Goal: Transaction & Acquisition: Purchase product/service

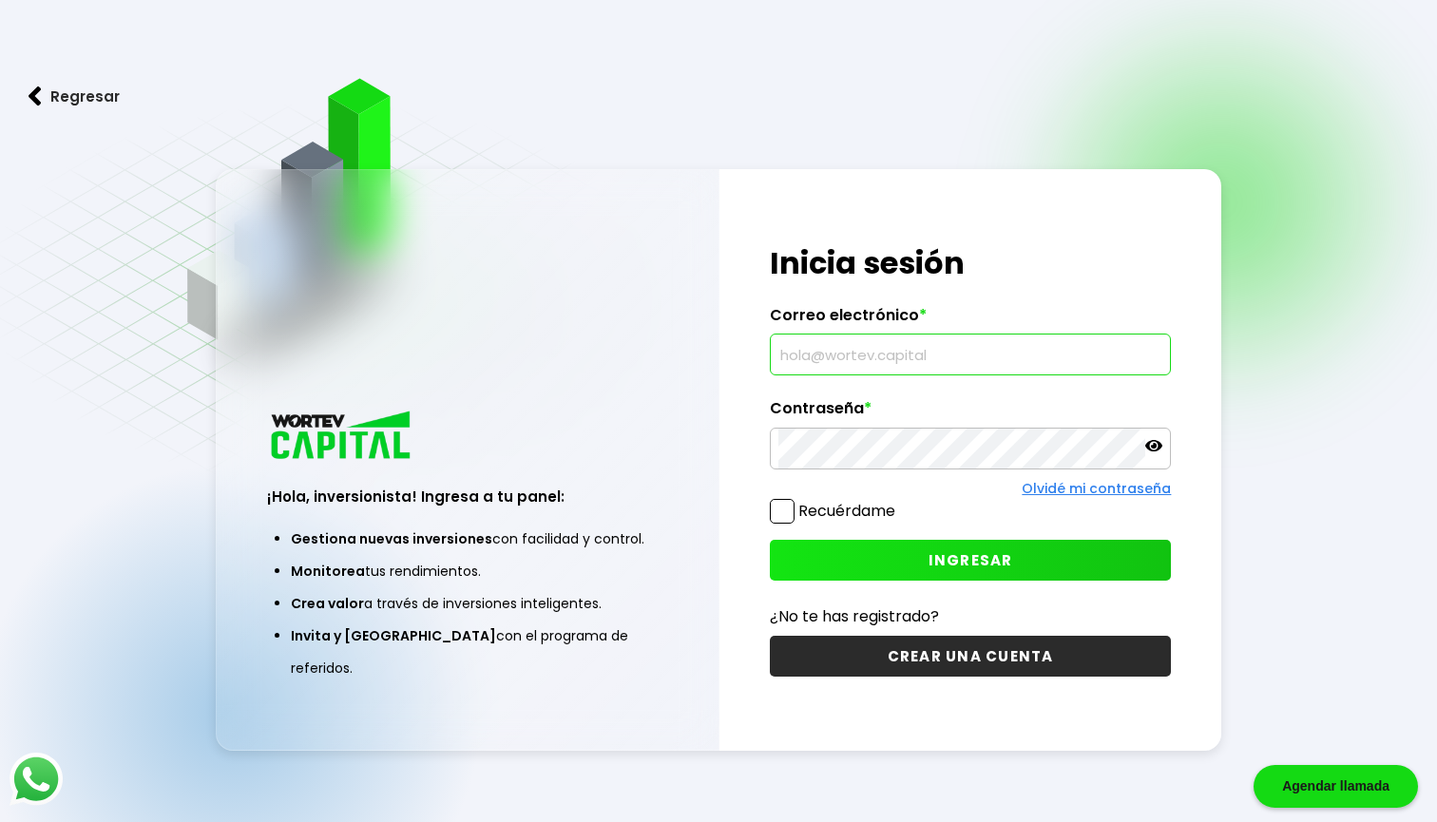
type input "[EMAIL_ADDRESS][DOMAIN_NAME]"
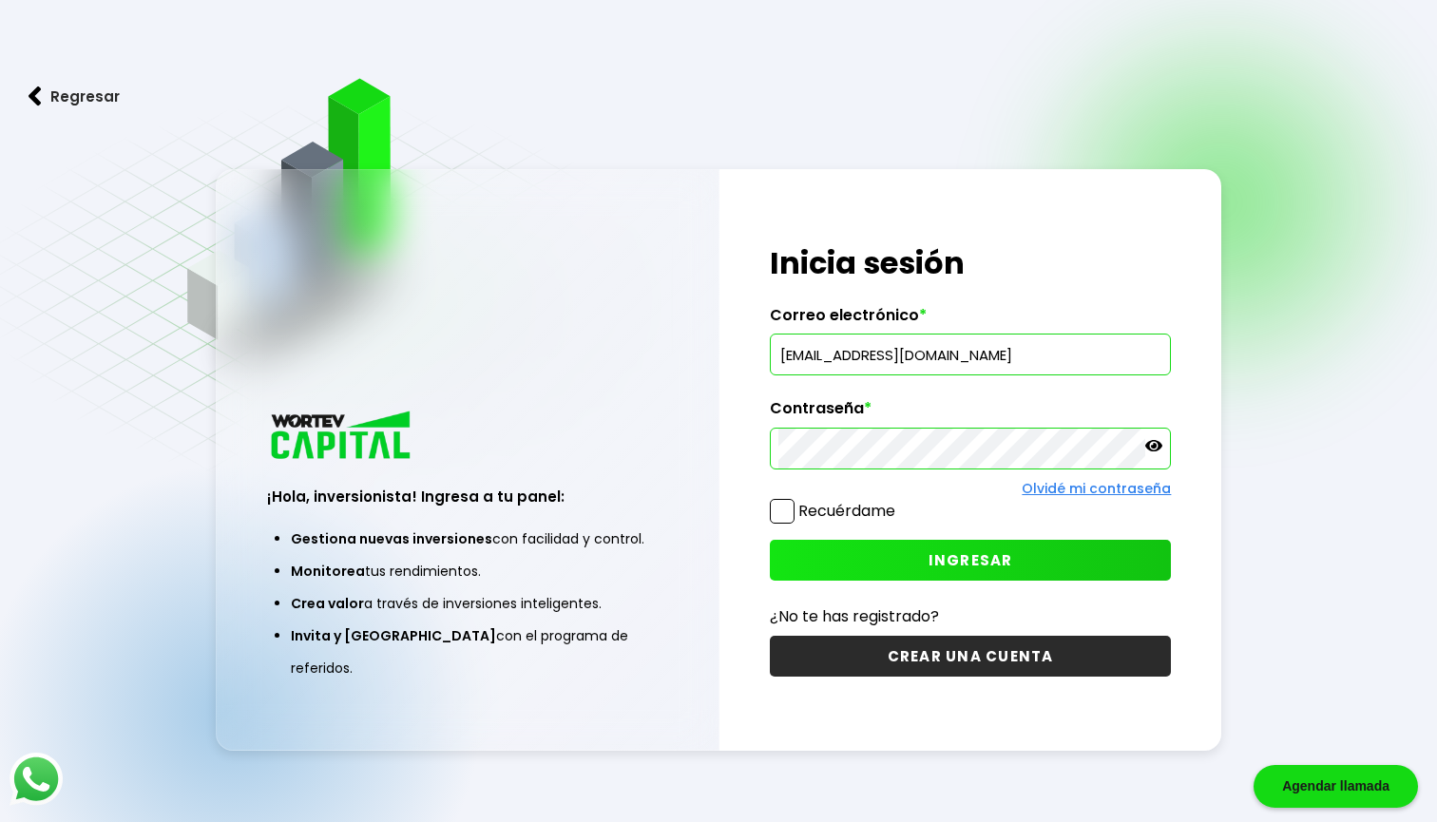
click at [923, 560] on button "INGRESAR" at bounding box center [971, 560] width 402 height 41
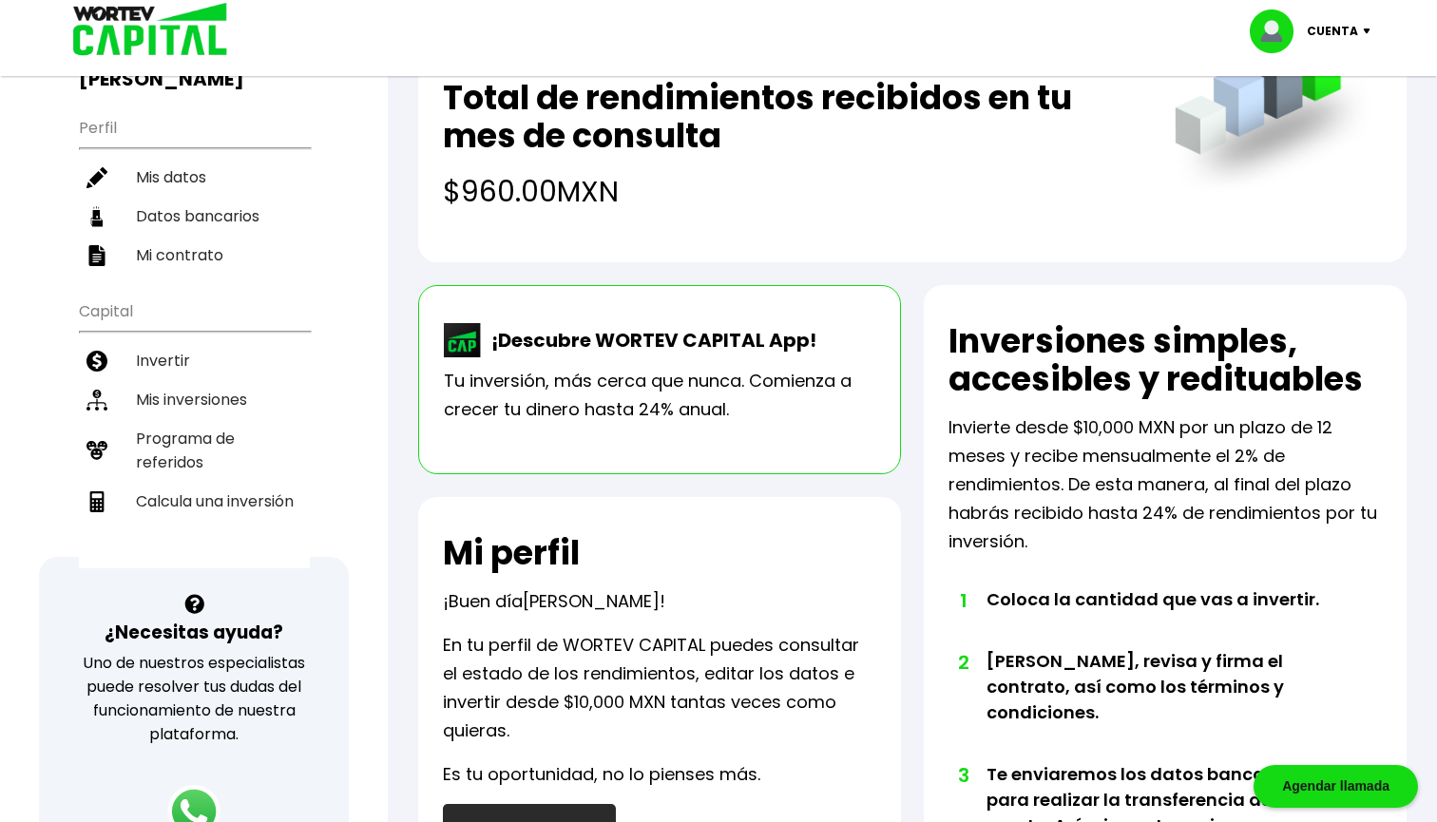
scroll to position [189, 0]
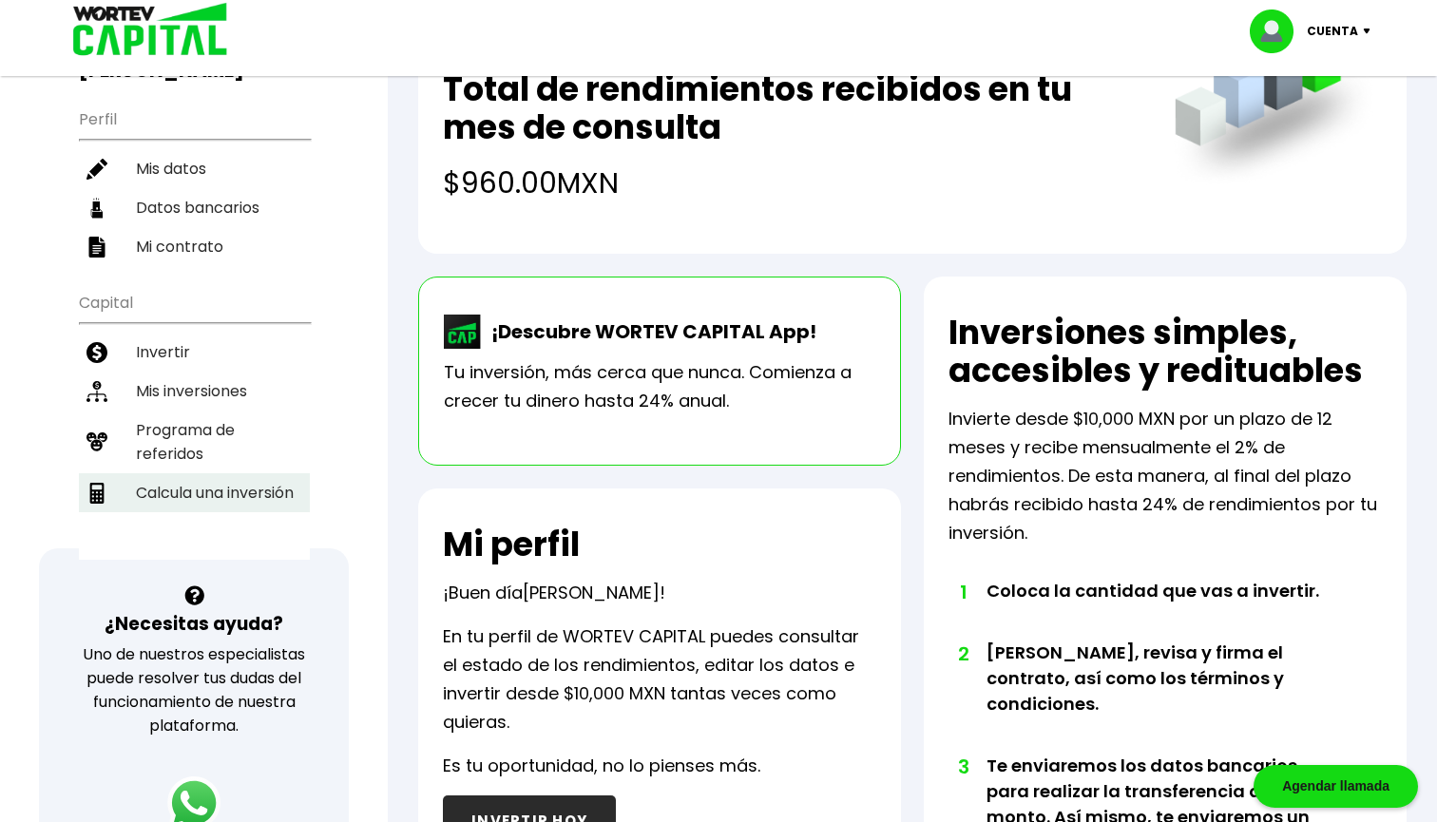
click at [222, 473] on li "Calcula una inversión" at bounding box center [194, 492] width 231 height 39
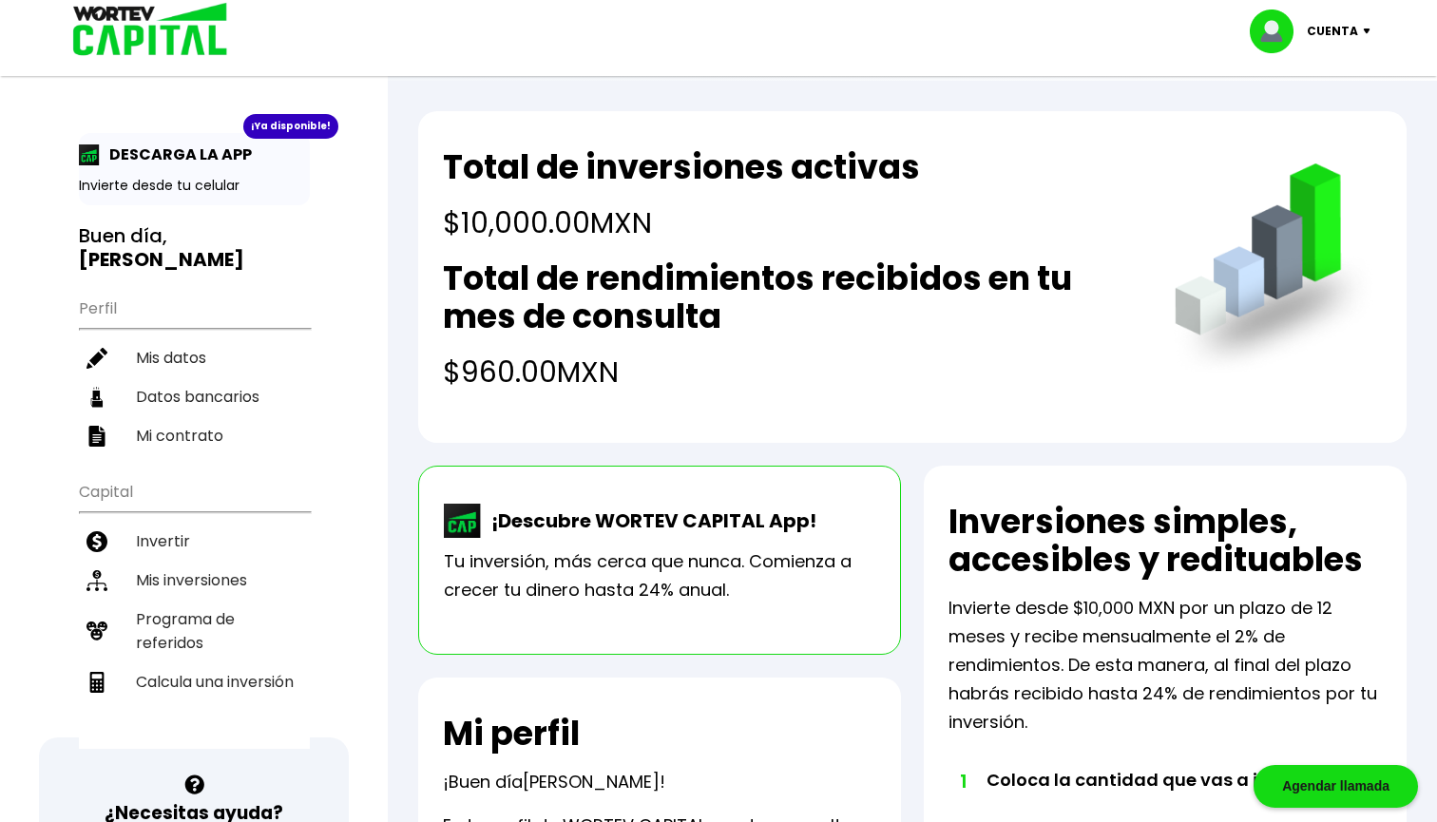
select select "1"
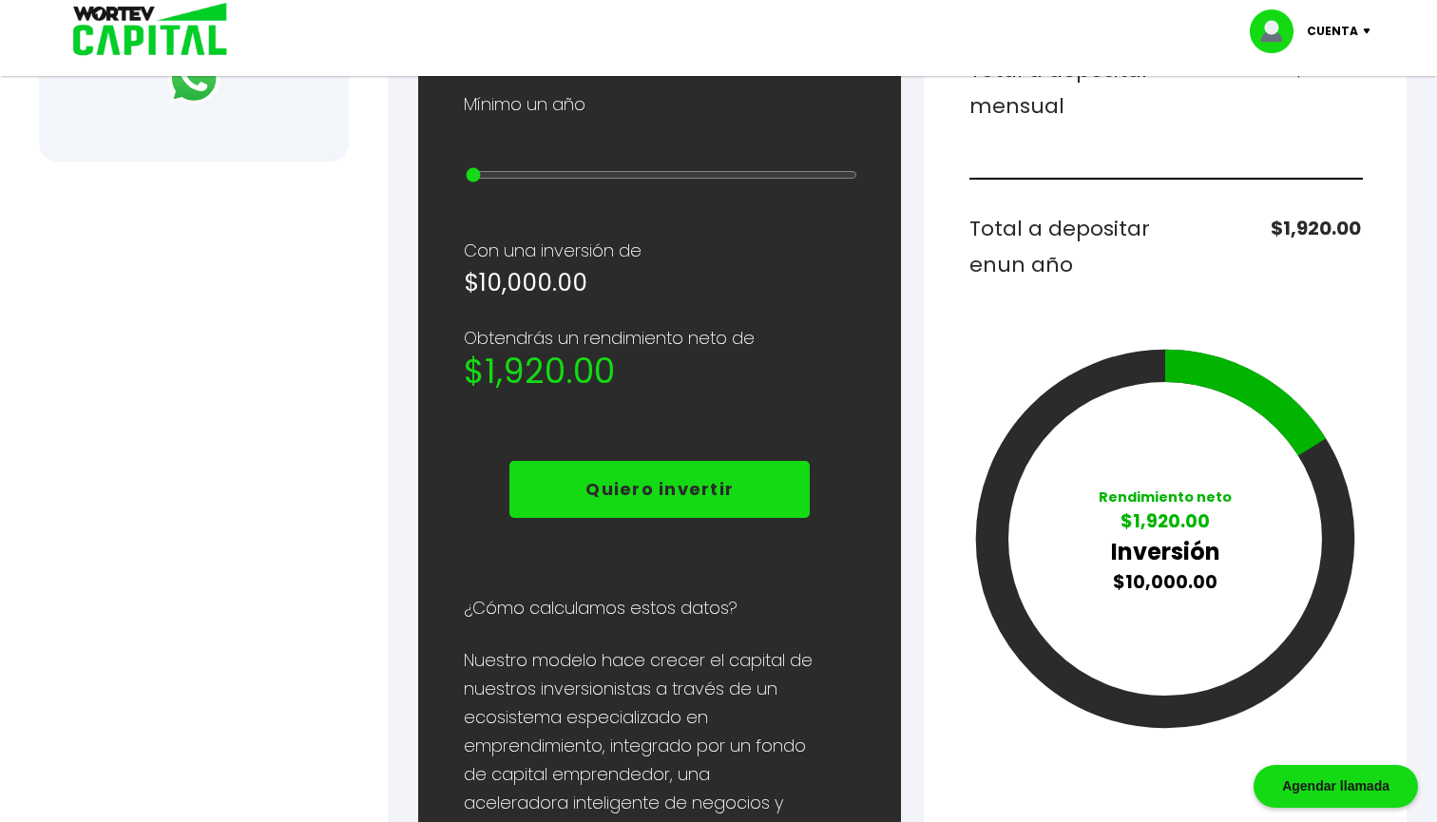
scroll to position [910, 0]
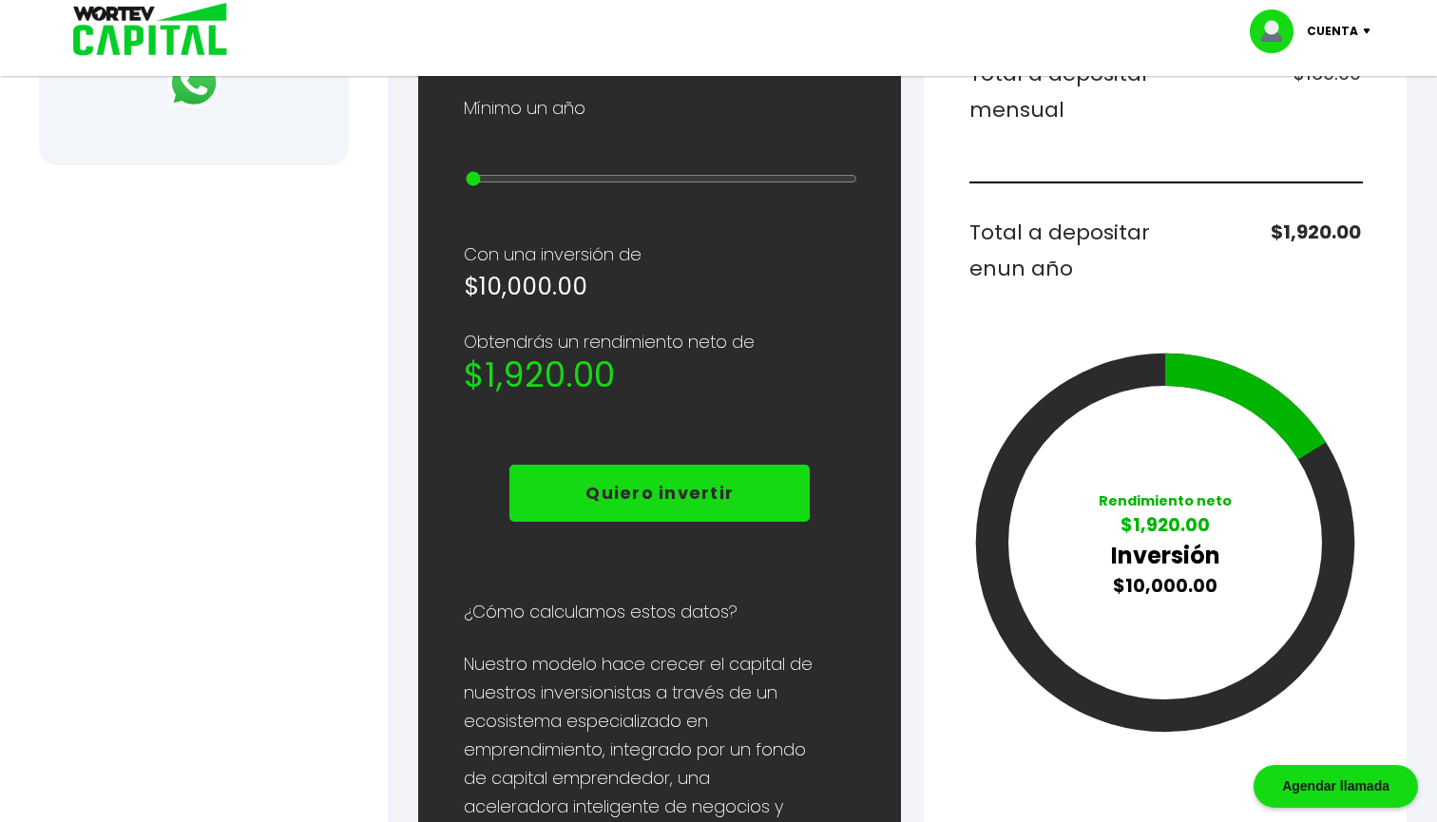
click at [674, 502] on p "Quiero invertir" at bounding box center [660, 493] width 148 height 29
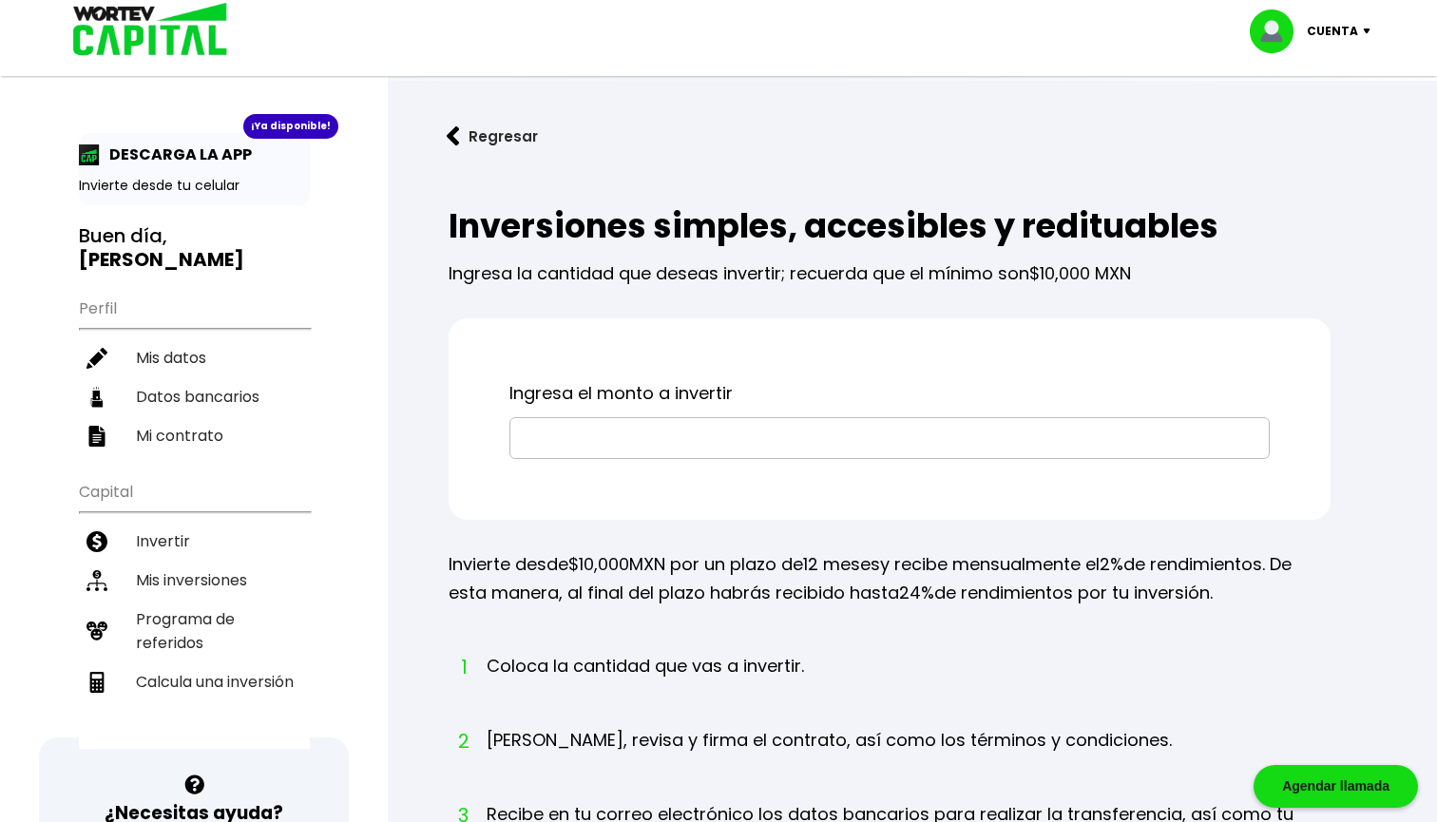
click at [542, 439] on input "text" at bounding box center [889, 438] width 743 height 40
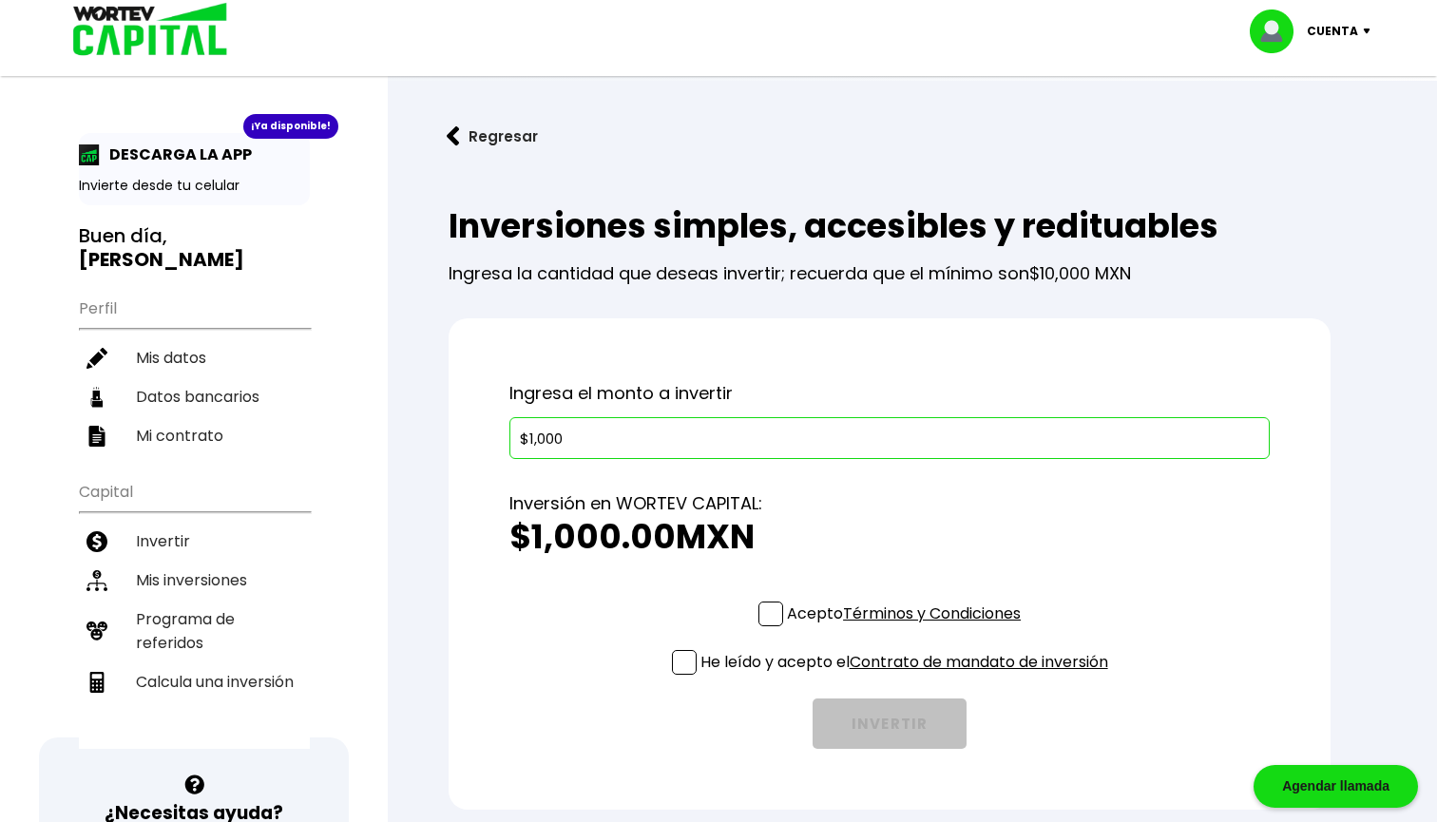
type input "$10,000"
click at [759, 616] on span at bounding box center [771, 614] width 25 height 25
click at [908, 628] on input "Acepto Términos y Condiciones" at bounding box center [908, 628] width 0 height 0
click at [684, 657] on span at bounding box center [684, 662] width 25 height 25
click at [908, 677] on input "He leído y acepto el Contrato de mandato de inversión" at bounding box center [908, 677] width 0 height 0
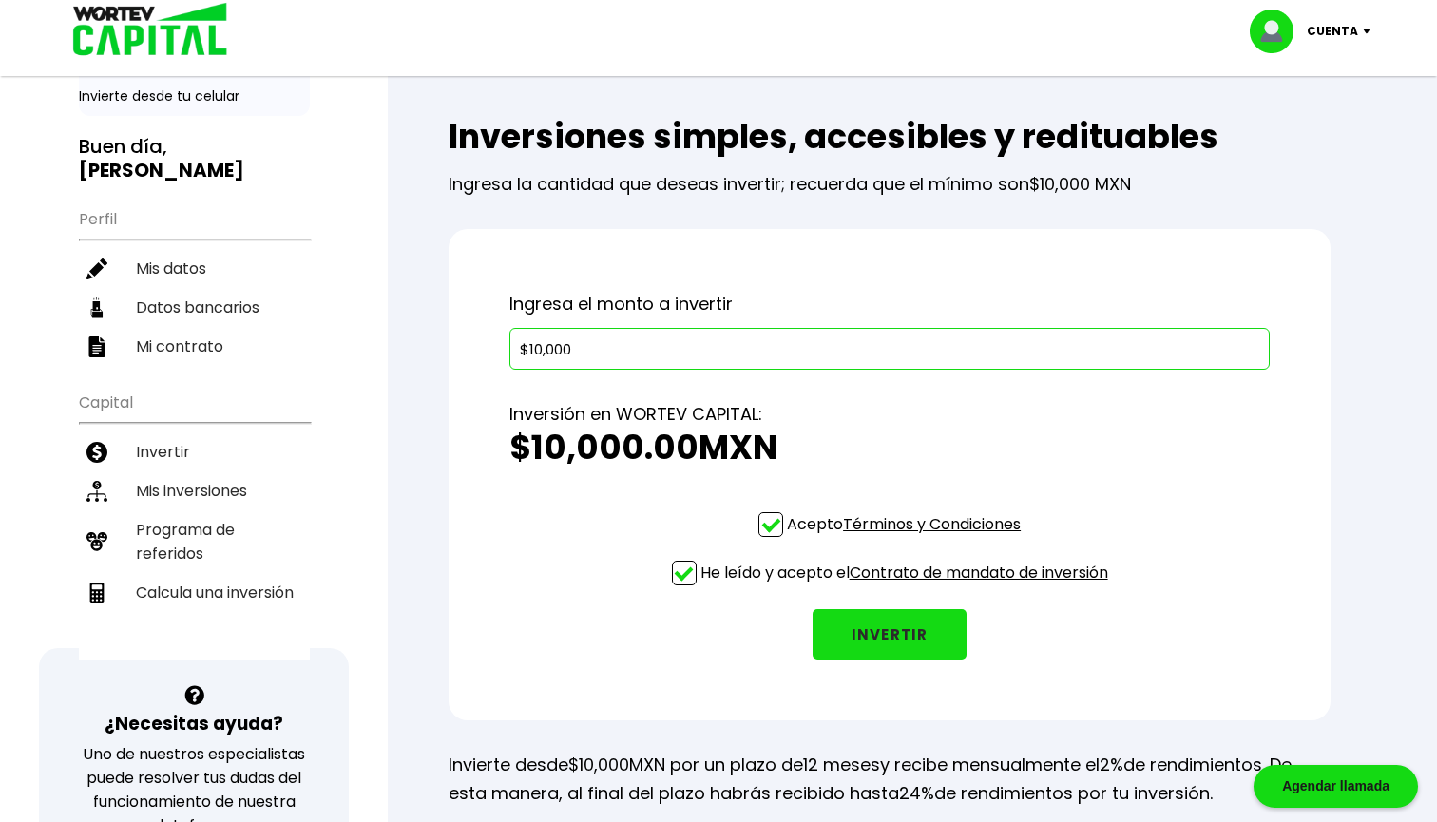
scroll to position [129, 0]
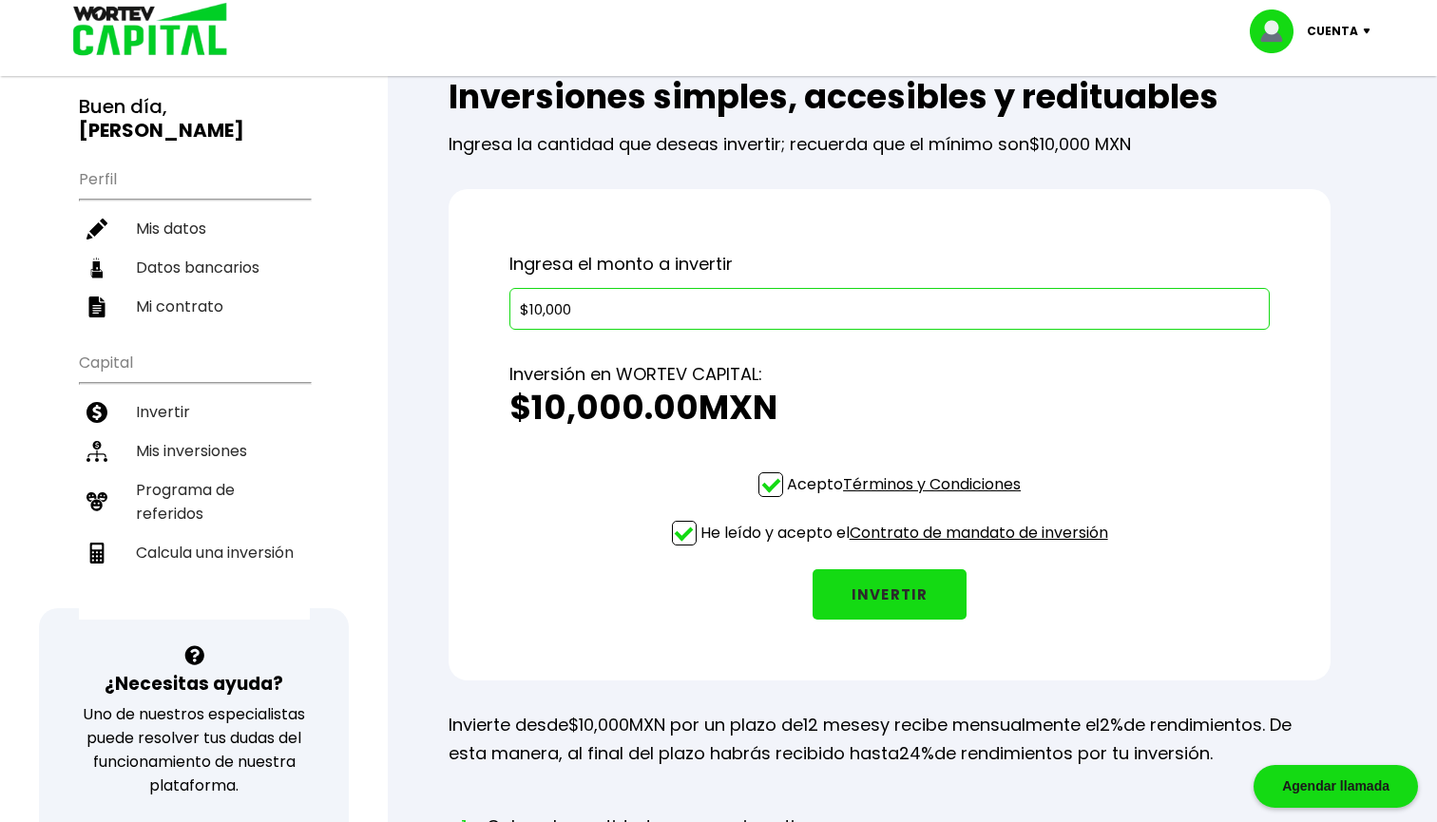
click at [885, 591] on button "INVERTIR" at bounding box center [890, 594] width 154 height 50
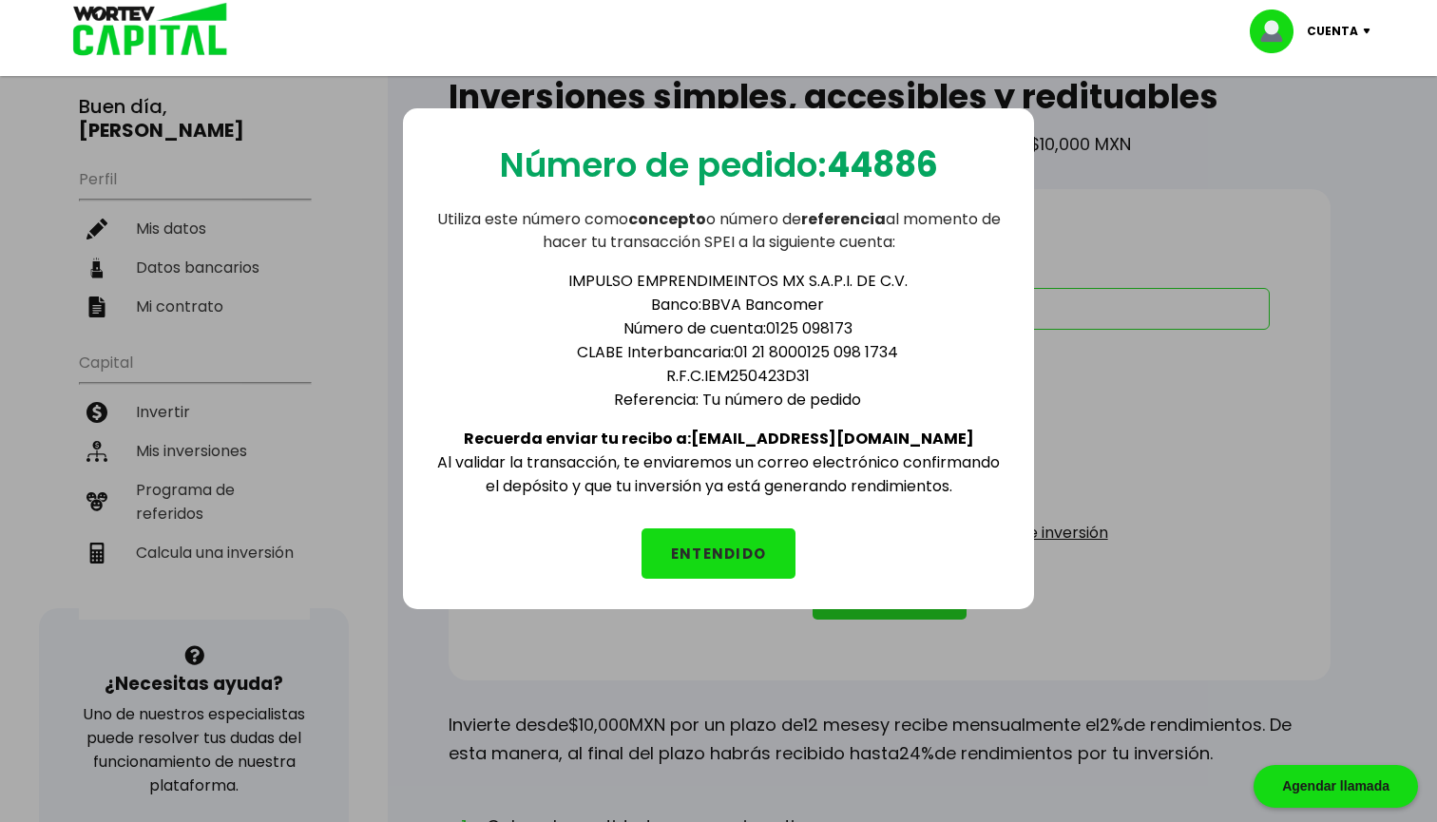
click at [731, 544] on button "ENTENDIDO" at bounding box center [719, 554] width 154 height 50
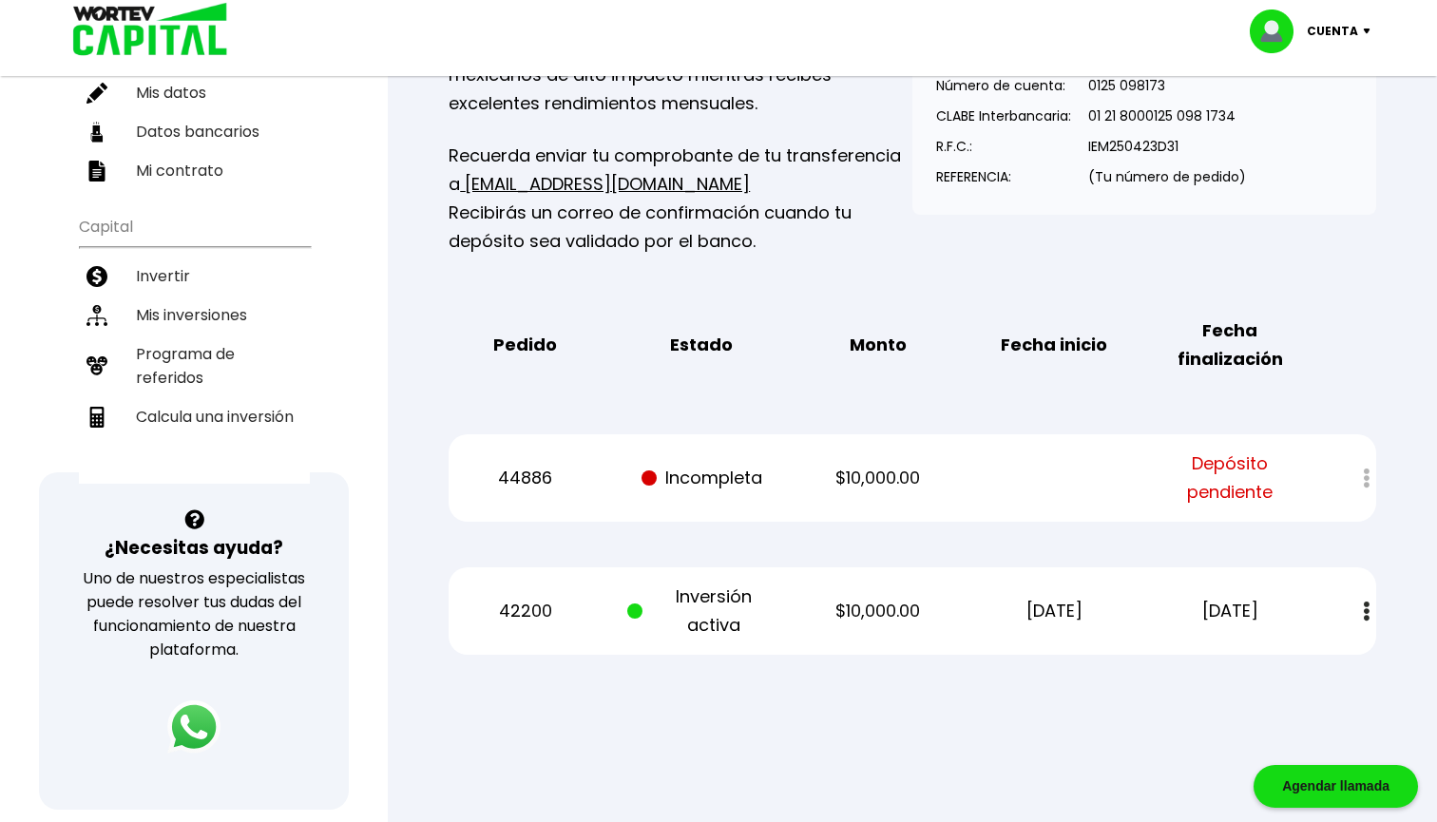
scroll to position [285, 0]
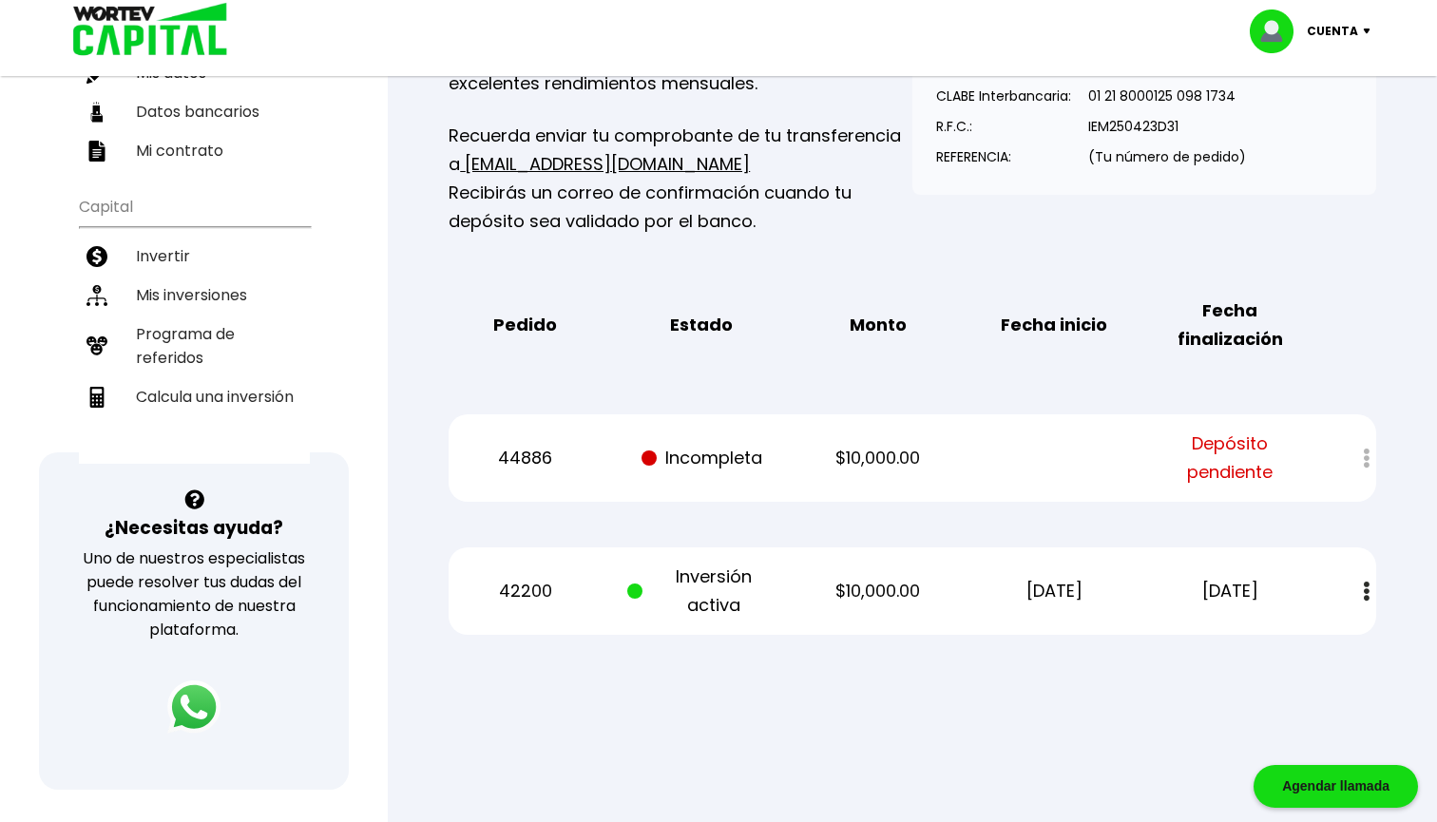
click at [1361, 453] on div at bounding box center [1353, 458] width 47 height 41
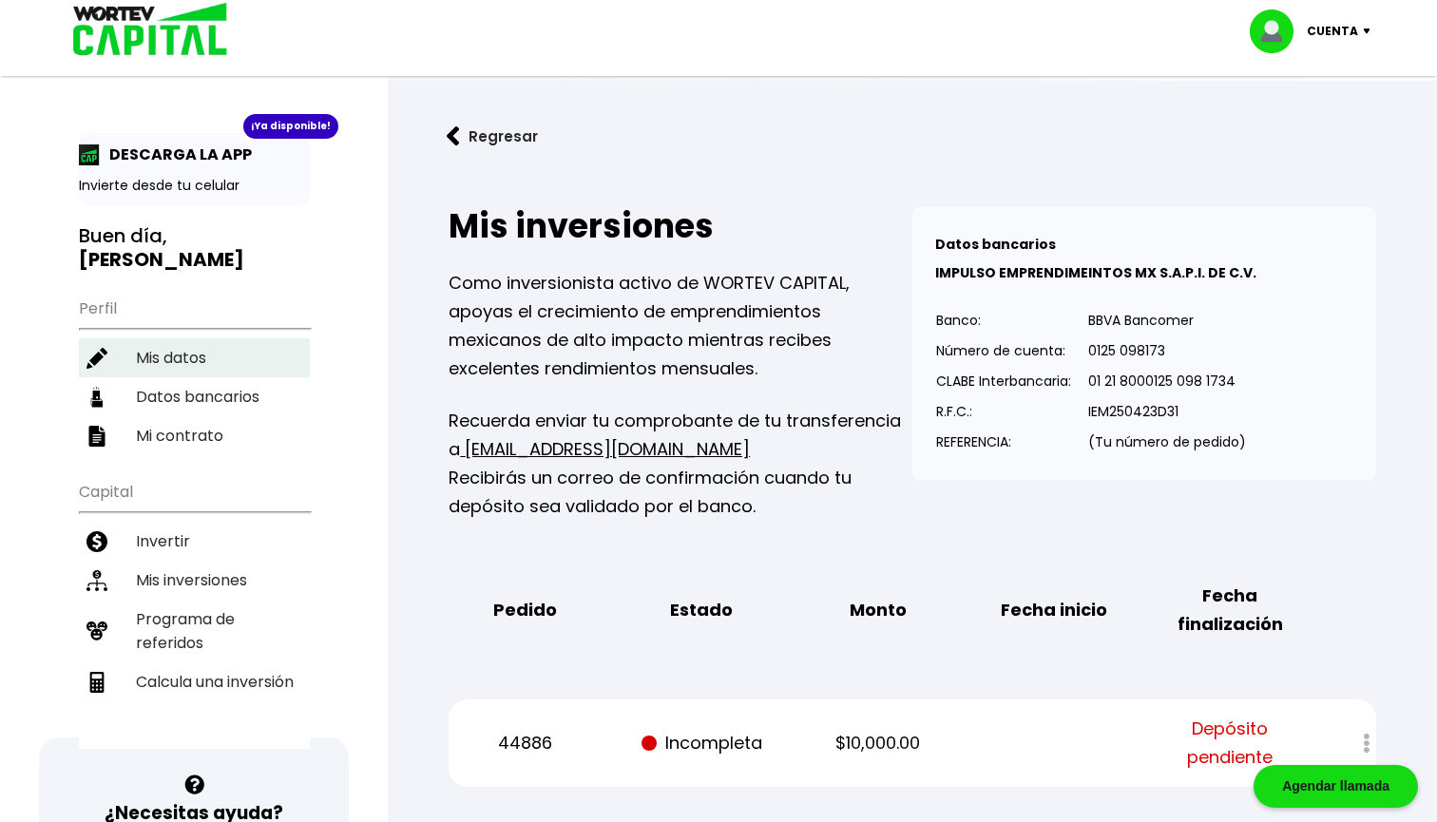
scroll to position [0, 0]
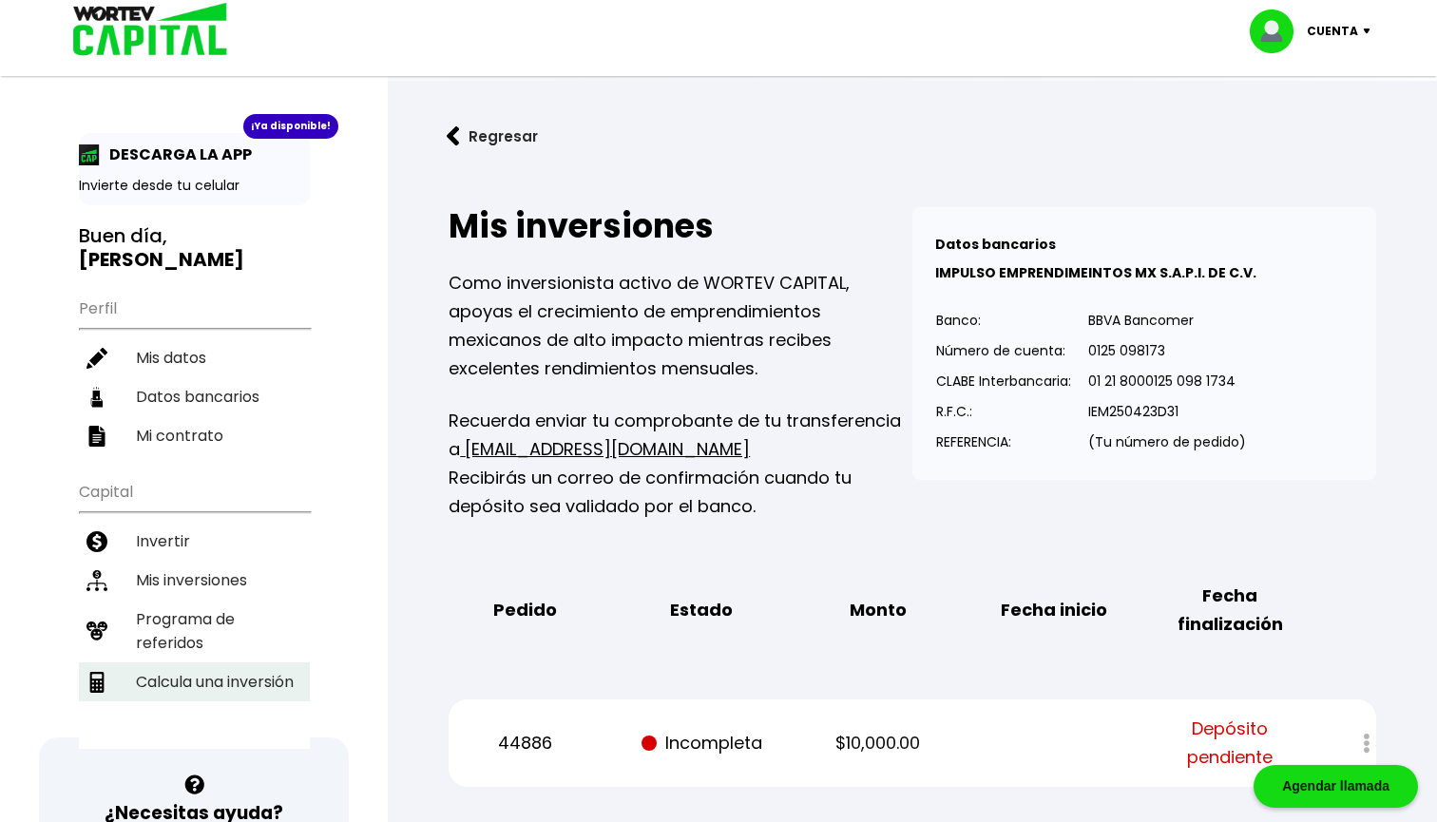
click at [248, 663] on li "Calcula una inversión" at bounding box center [194, 682] width 231 height 39
select select "1"
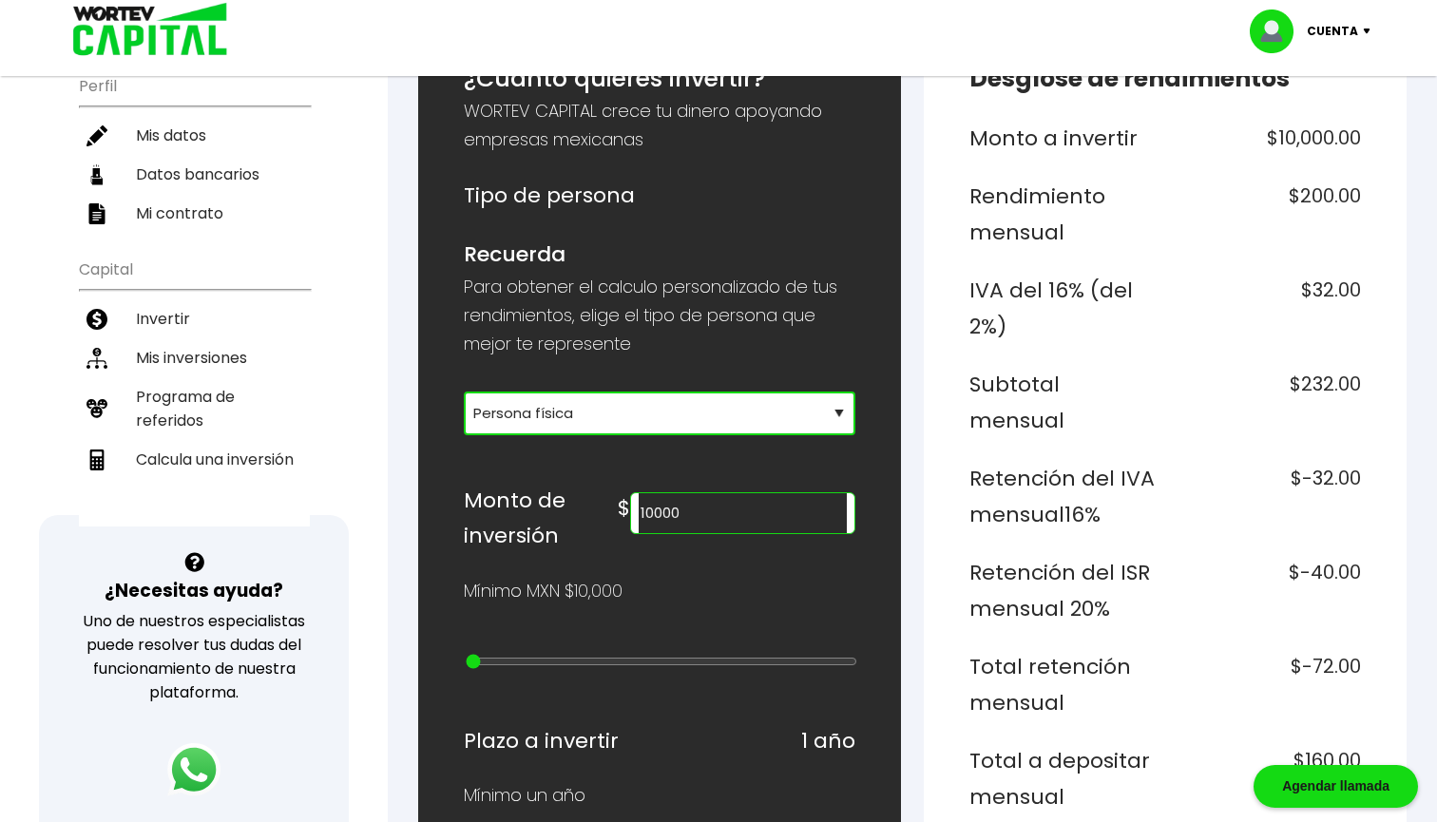
scroll to position [233, 0]
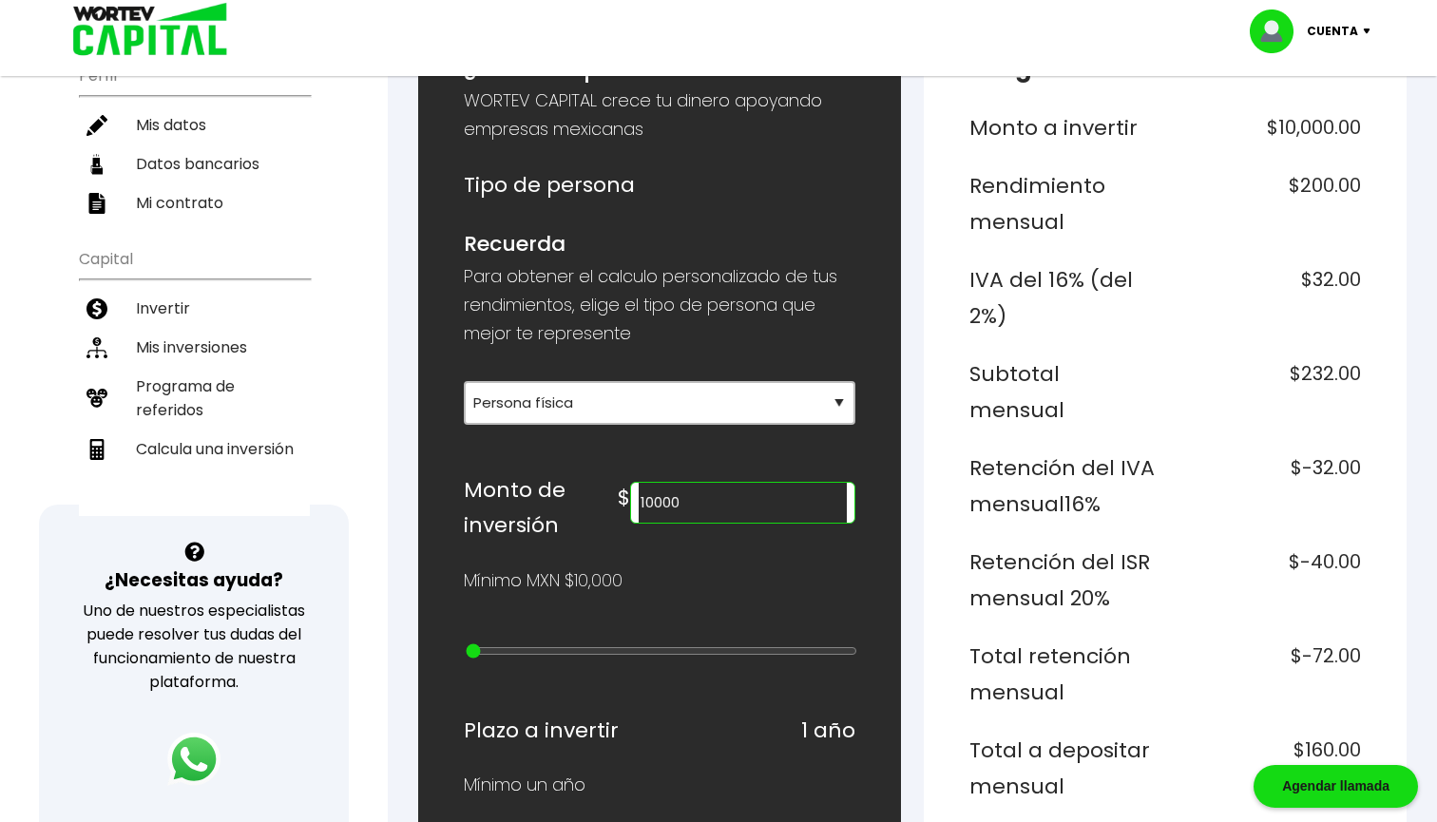
click at [688, 504] on input "10000" at bounding box center [743, 503] width 208 height 40
click at [664, 567] on div "Mínimo MXN $10,000" at bounding box center [660, 581] width 392 height 29
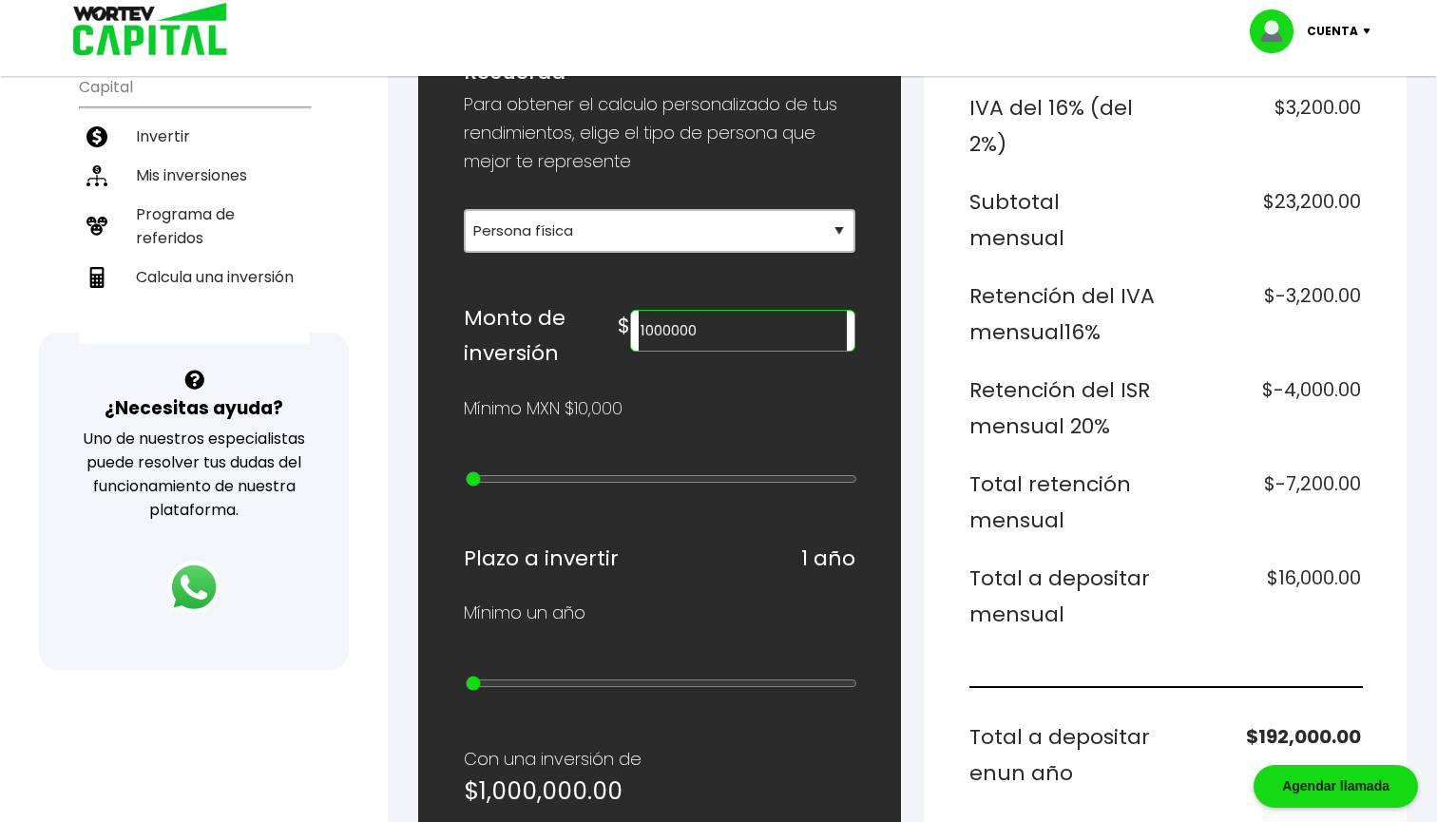
scroll to position [436, 0]
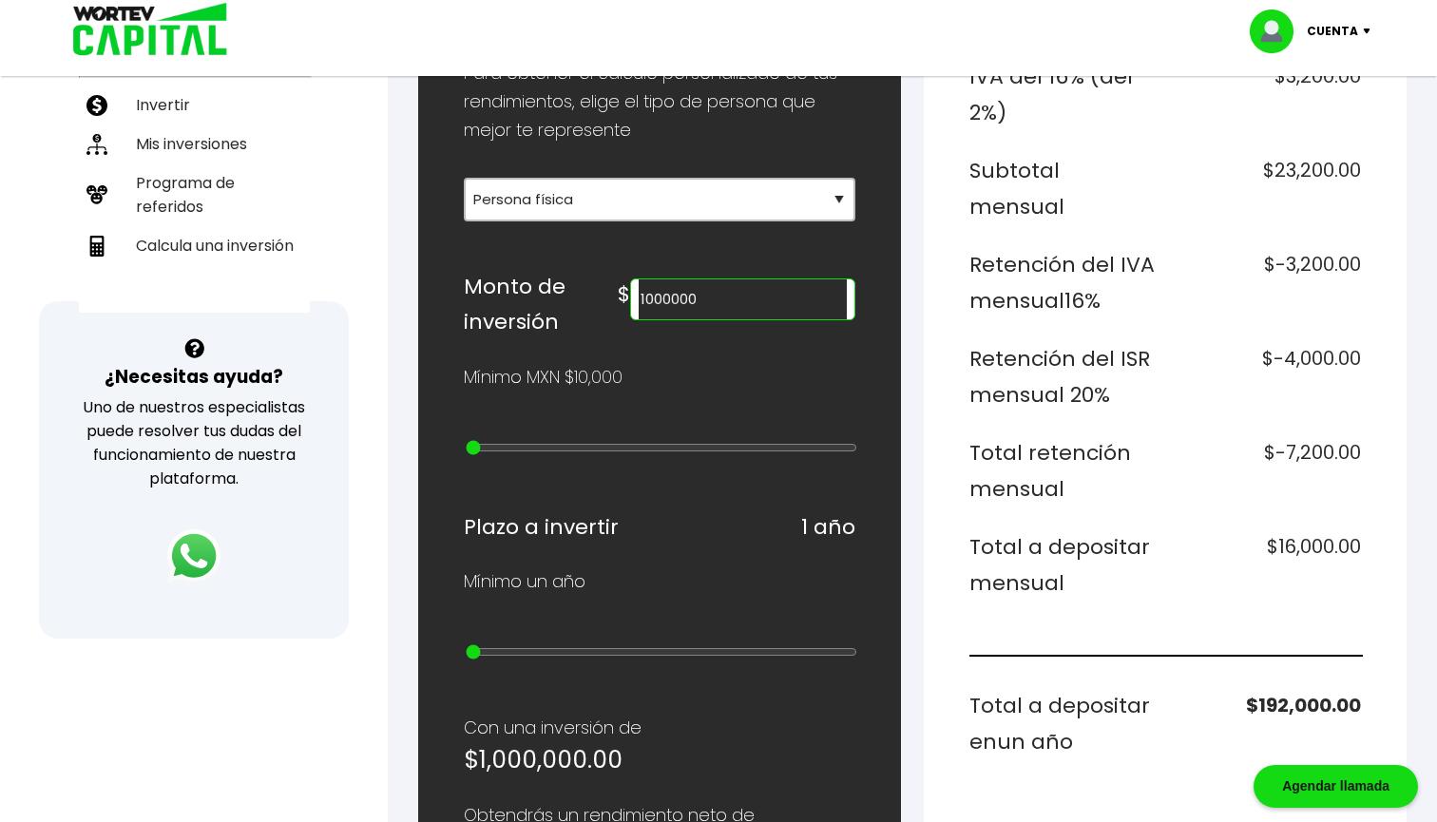
type input "300000"
type input "11"
click at [638, 449] on input "range" at bounding box center [662, 447] width 392 height 15
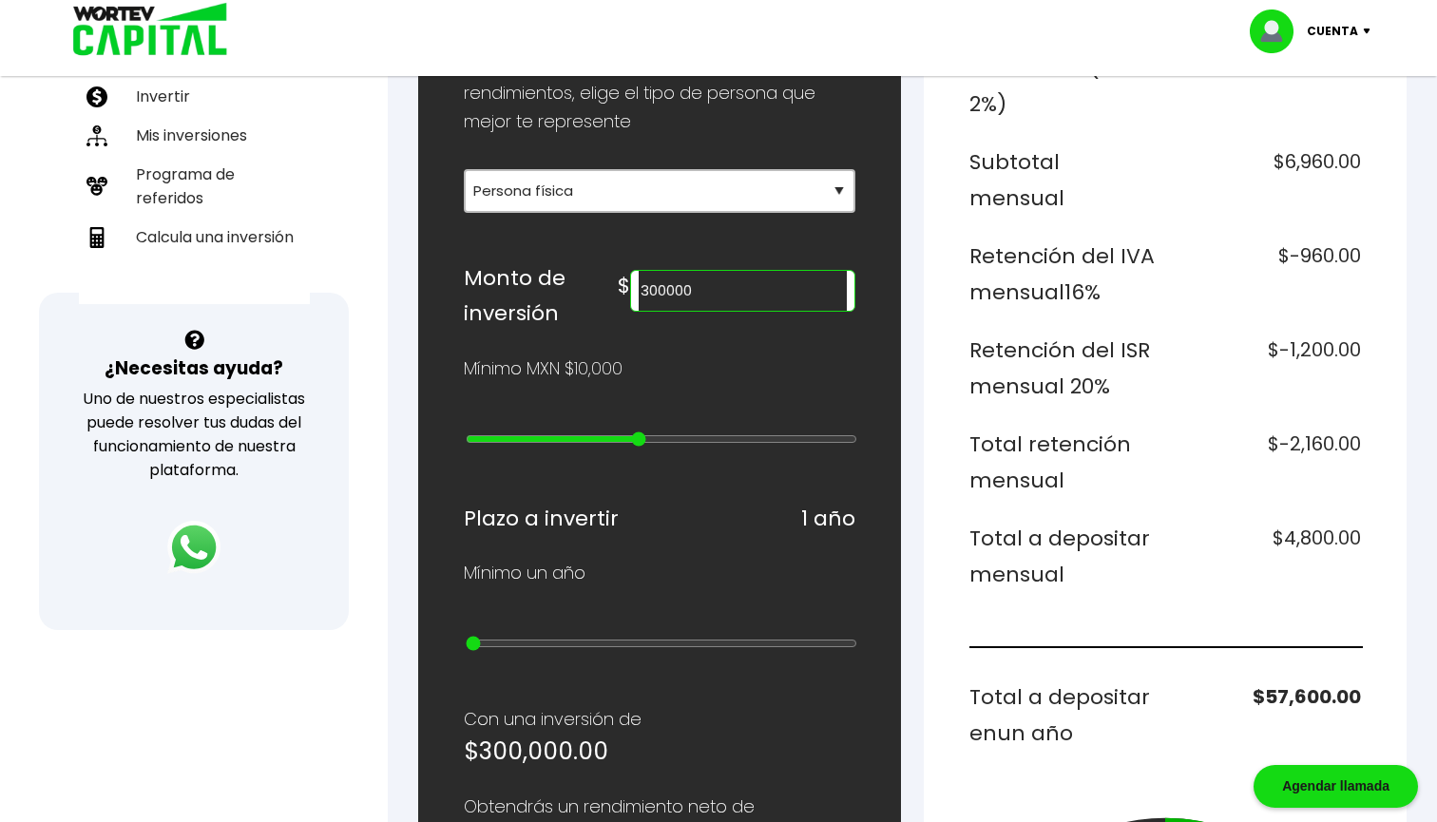
scroll to position [450, 0]
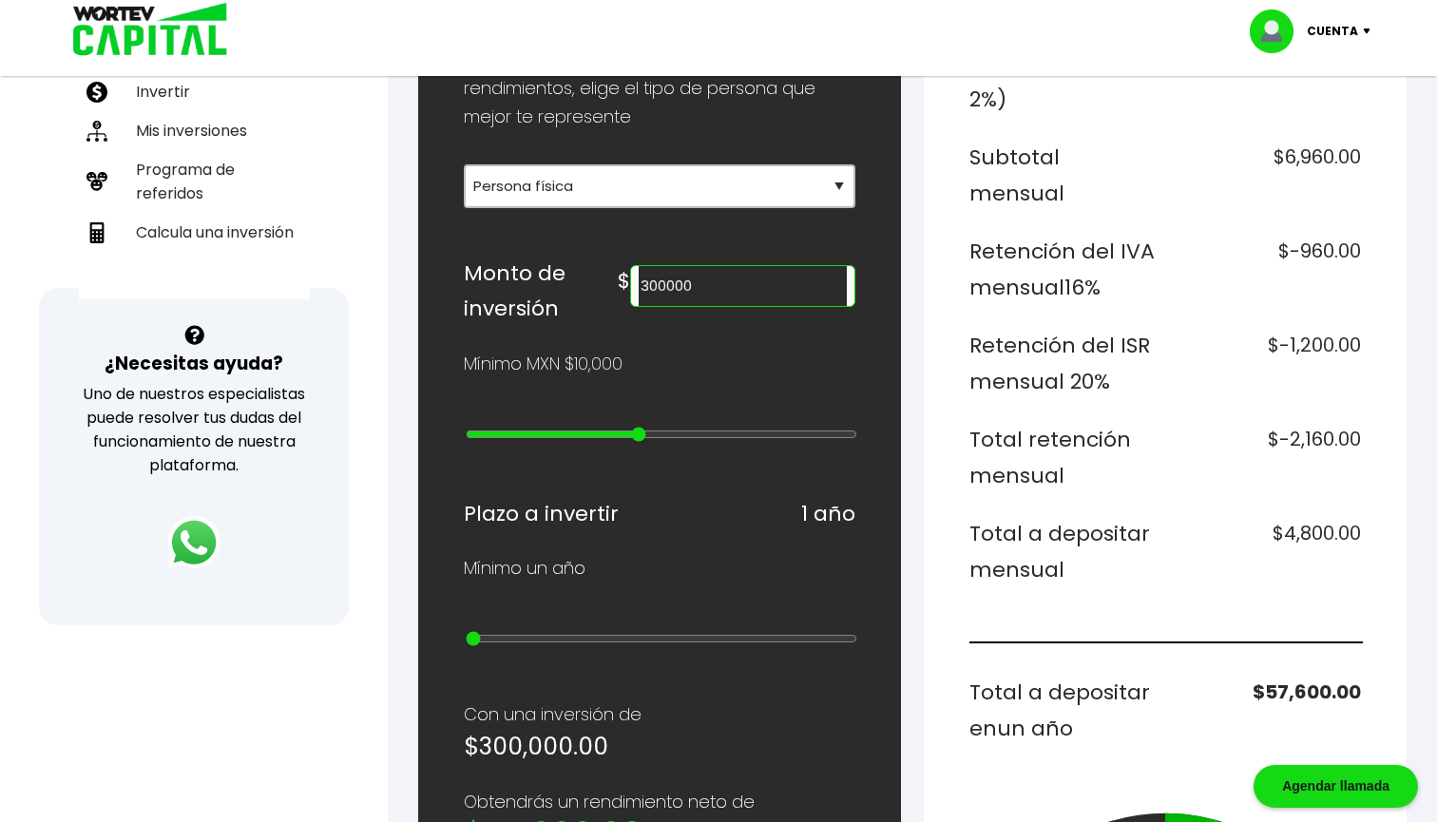
click at [647, 289] on input "300000" at bounding box center [743, 286] width 208 height 40
click at [691, 285] on input "100000" at bounding box center [743, 286] width 208 height 40
type input "1000000"
click at [736, 353] on div "Mínimo MXN $10,000" at bounding box center [660, 364] width 392 height 29
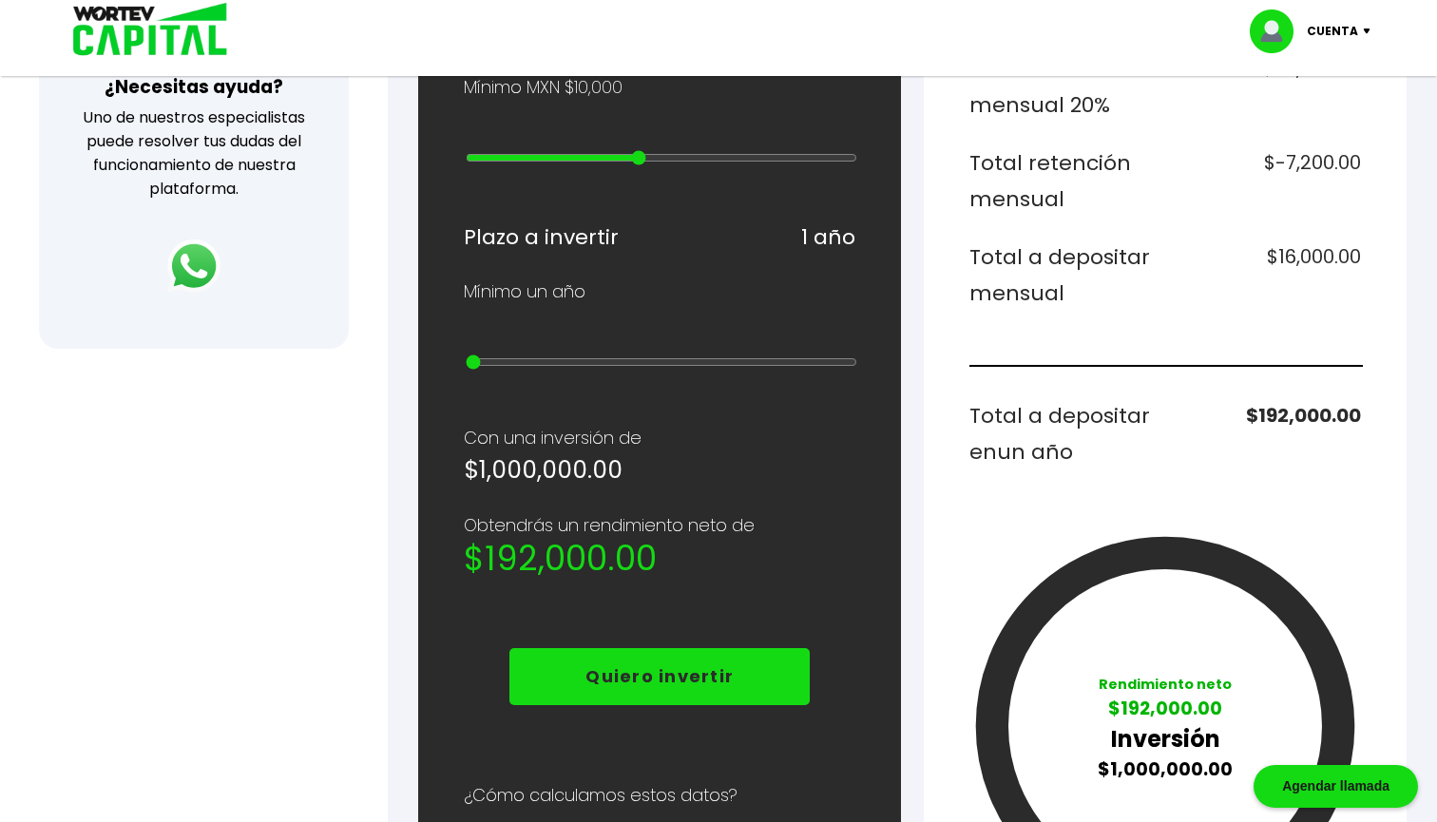
scroll to position [726, 0]
